Goal: Information Seeking & Learning: Learn about a topic

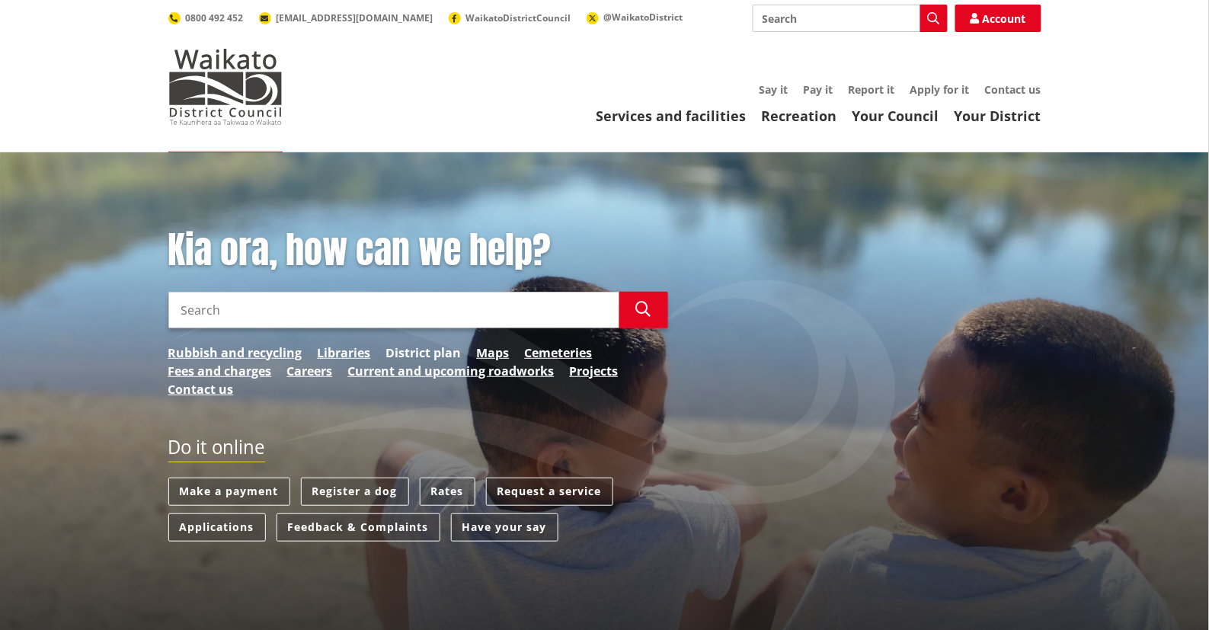
click at [401, 347] on link "District plan" at bounding box center [423, 352] width 75 height 18
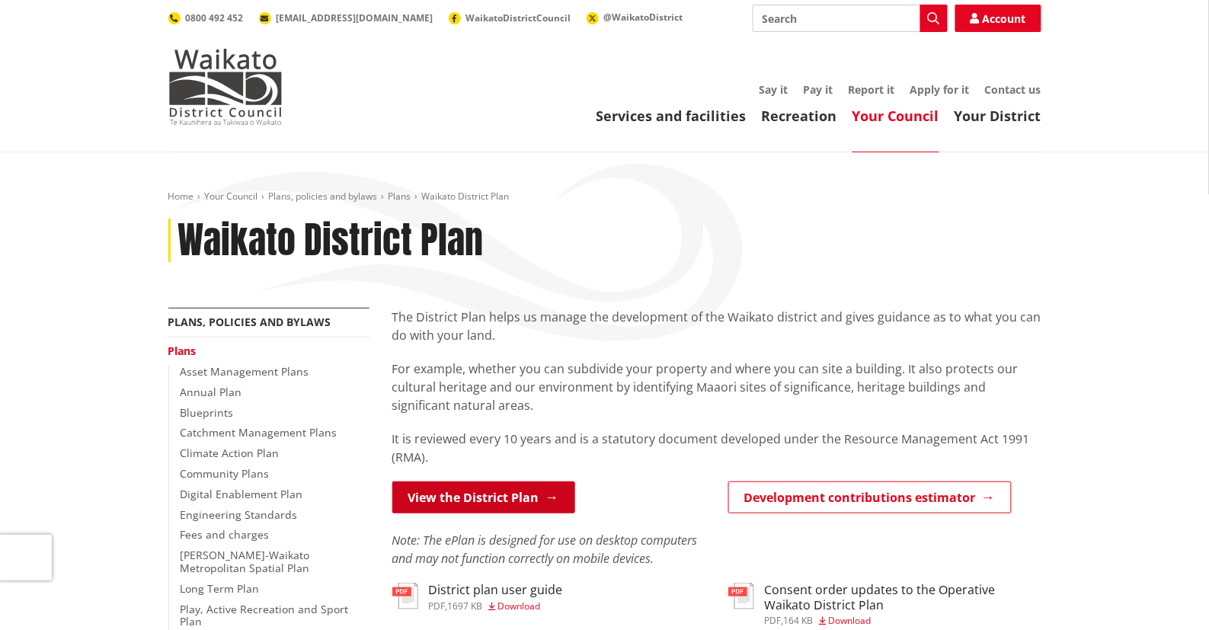
click at [492, 493] on link "View the District Plan" at bounding box center [483, 497] width 183 height 32
click at [512, 495] on link "View the District Plan" at bounding box center [483, 497] width 183 height 32
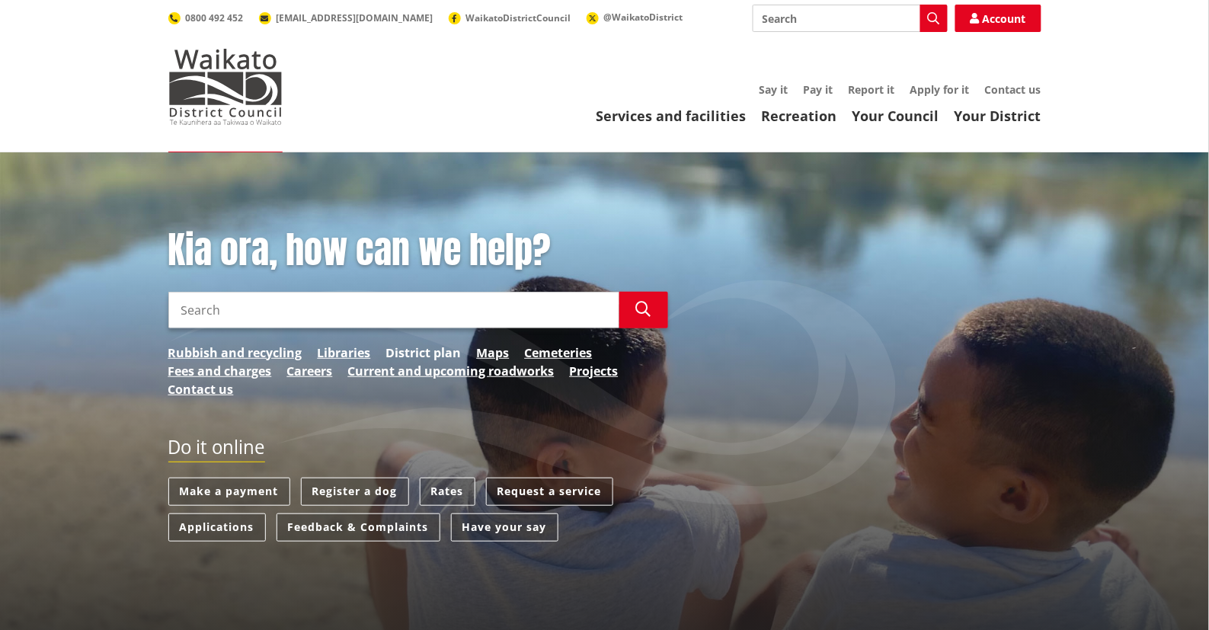
click at [412, 350] on link "District plan" at bounding box center [423, 352] width 75 height 18
